Goal: Information Seeking & Learning: Check status

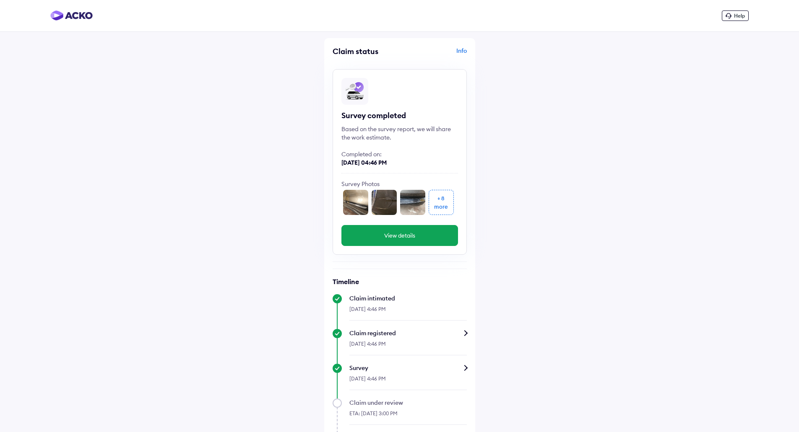
click at [445, 208] on div "more" at bounding box center [441, 207] width 14 height 8
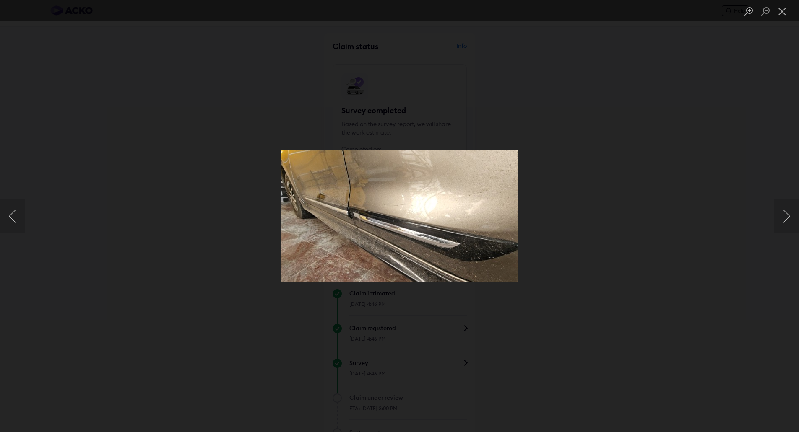
scroll to position [89, 0]
click at [780, 211] on button "Next image" at bounding box center [786, 217] width 25 height 34
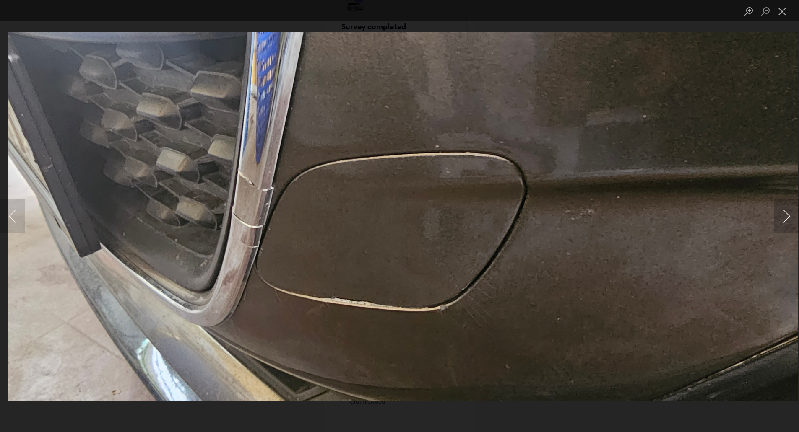
click at [776, 208] on button "Next image" at bounding box center [786, 217] width 25 height 34
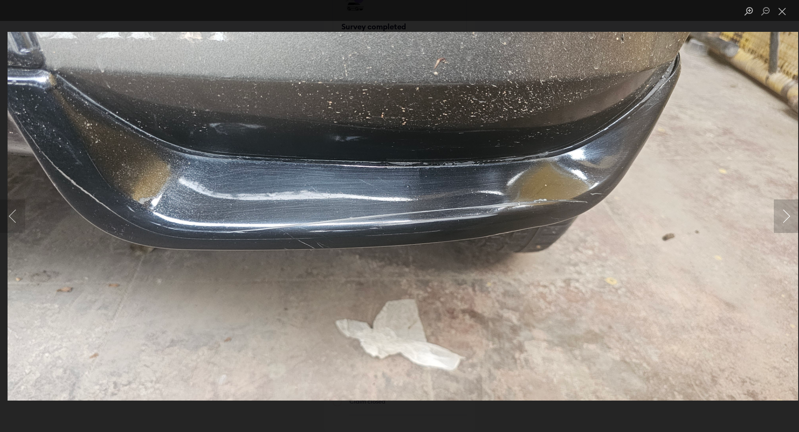
click at [774, 212] on button "Next image" at bounding box center [786, 217] width 25 height 34
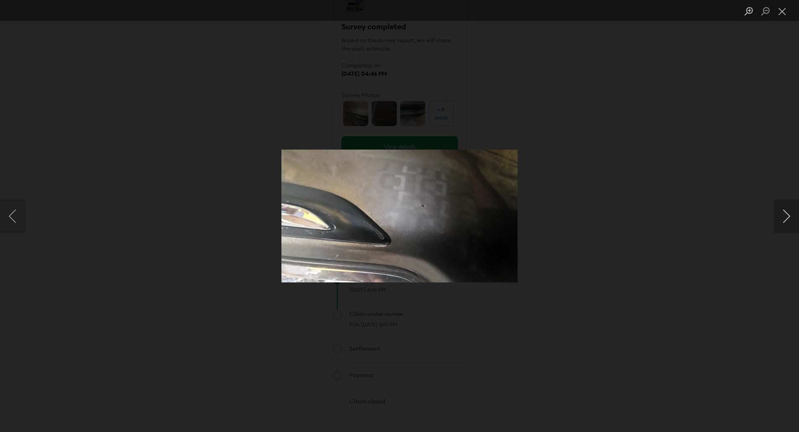
click at [774, 212] on button "Next image" at bounding box center [786, 217] width 25 height 34
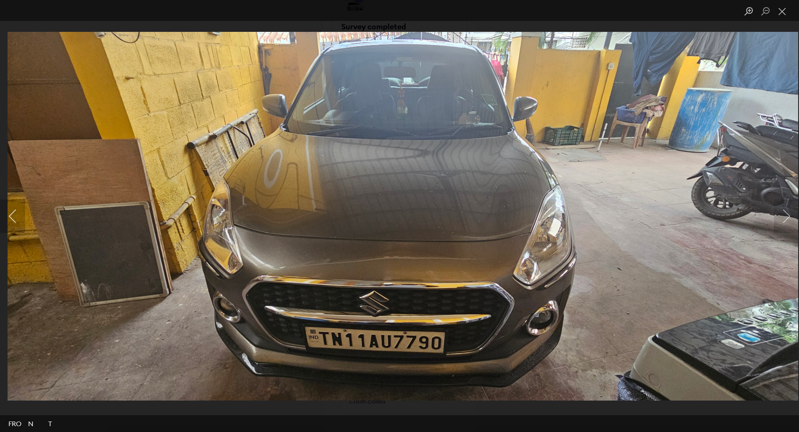
click at [12, 216] on button "Previous image" at bounding box center [12, 217] width 25 height 34
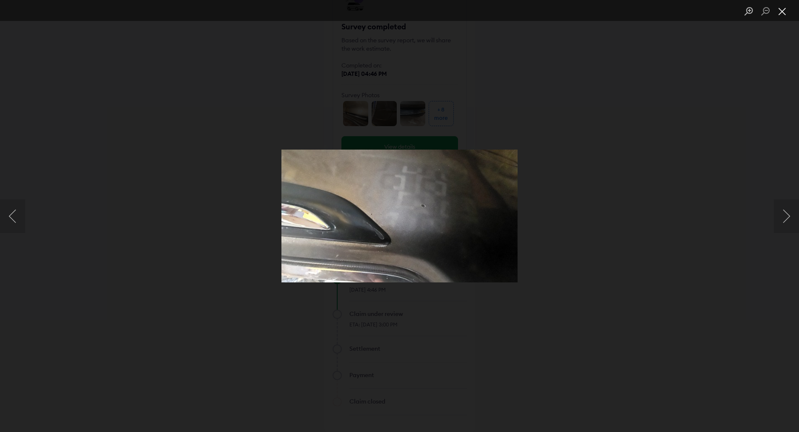
click at [777, 13] on button "Close lightbox" at bounding box center [782, 11] width 17 height 15
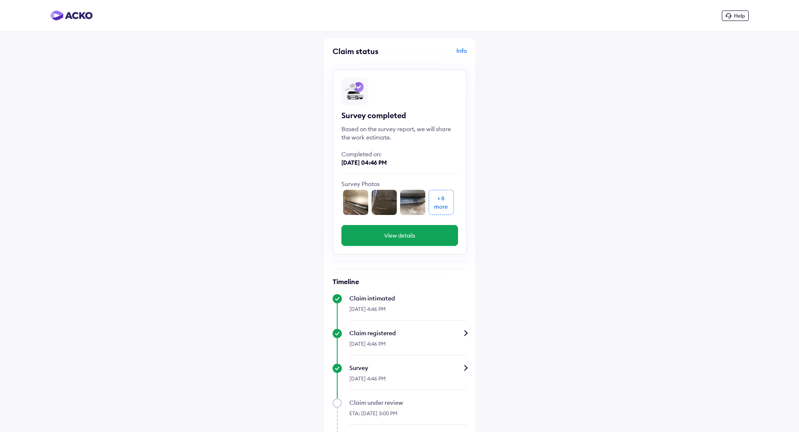
scroll to position [0, 0]
click at [465, 49] on div "Info" at bounding box center [434, 55] width 65 height 16
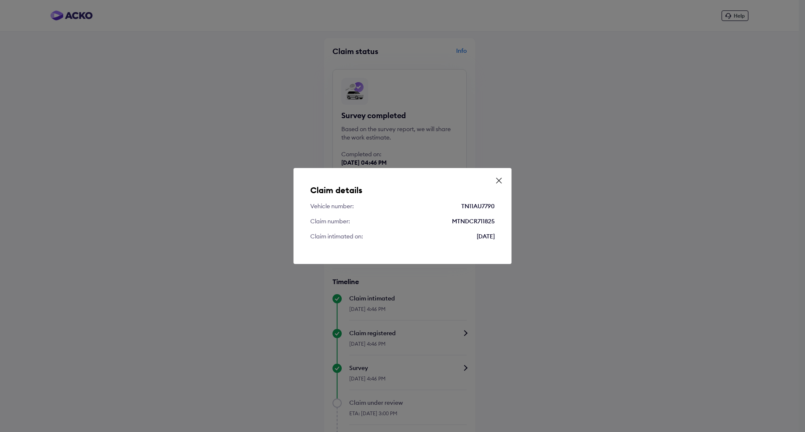
click at [493, 180] on div "Claim details Vehicle number: TN11AU7790 Claim number: MTNDCR711825 Claim intim…" at bounding box center [403, 216] width 218 height 96
click at [497, 180] on icon at bounding box center [499, 181] width 8 height 8
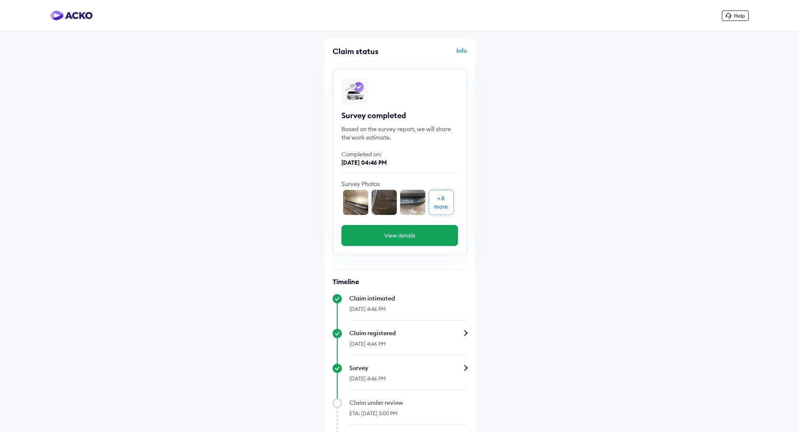
click at [75, 20] on img at bounding box center [71, 15] width 42 height 10
